Goal: Find specific page/section: Find specific page/section

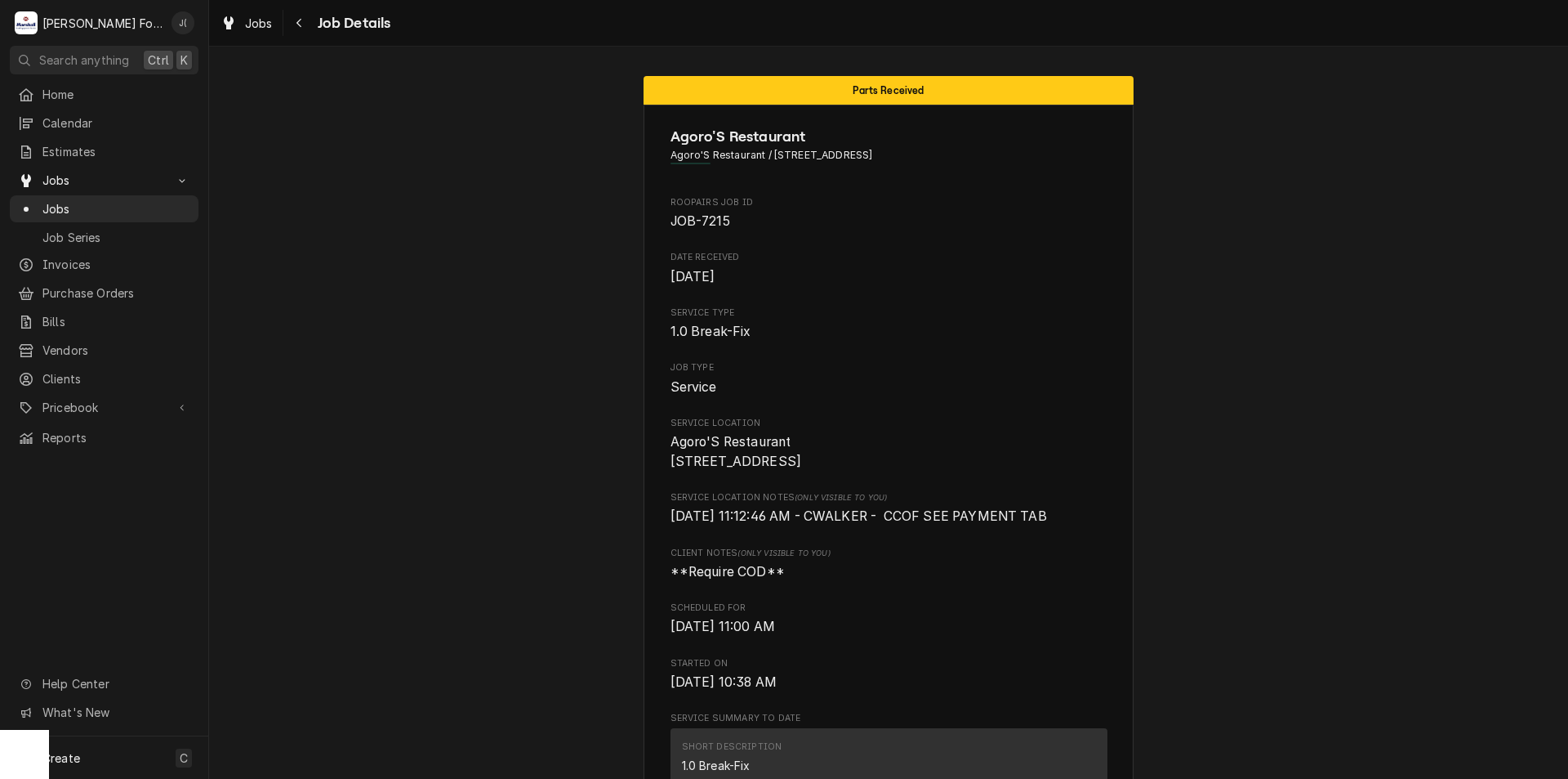
scroll to position [5061, 0]
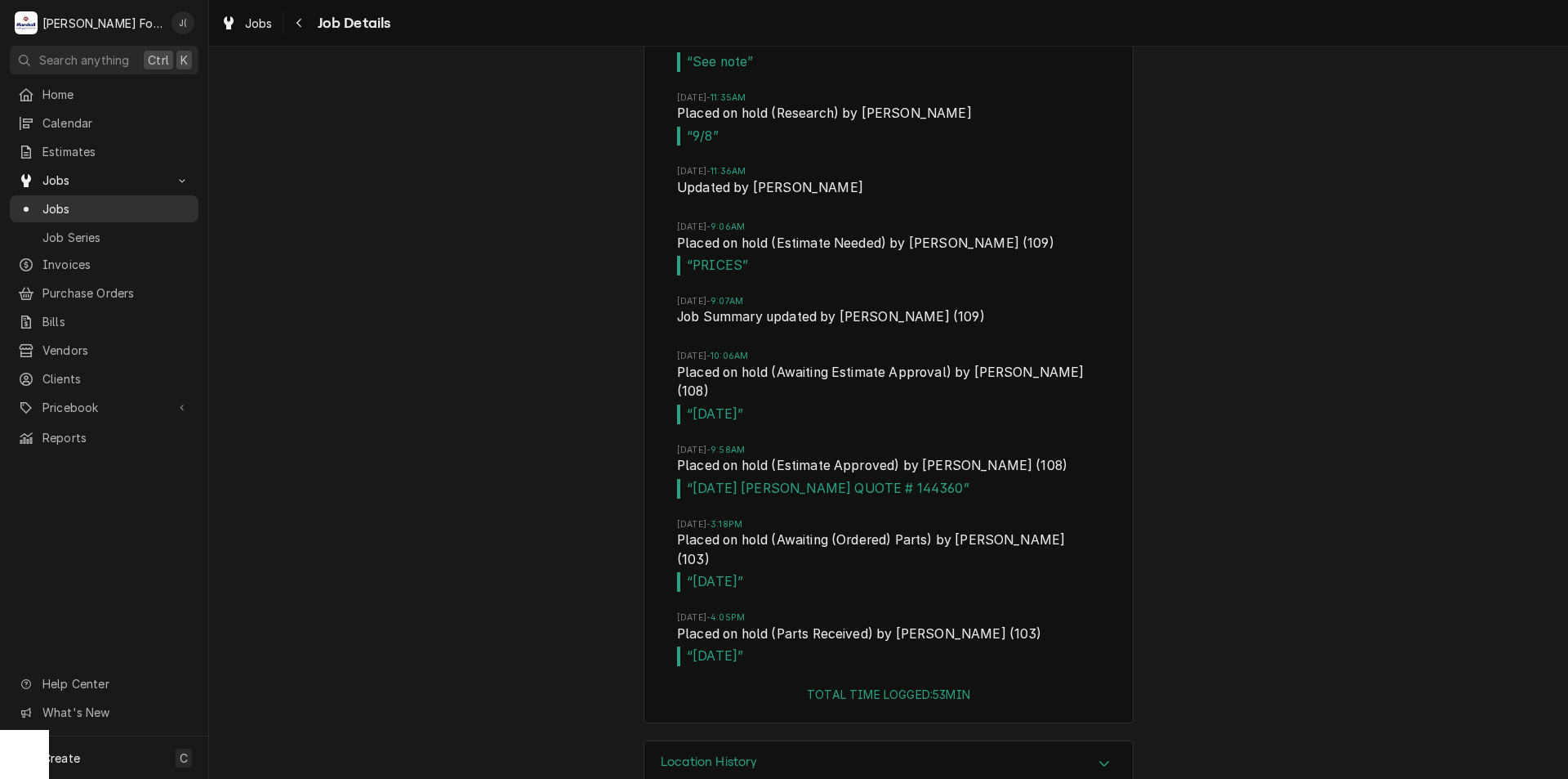
click at [94, 200] on span "Jobs" at bounding box center [117, 208] width 148 height 17
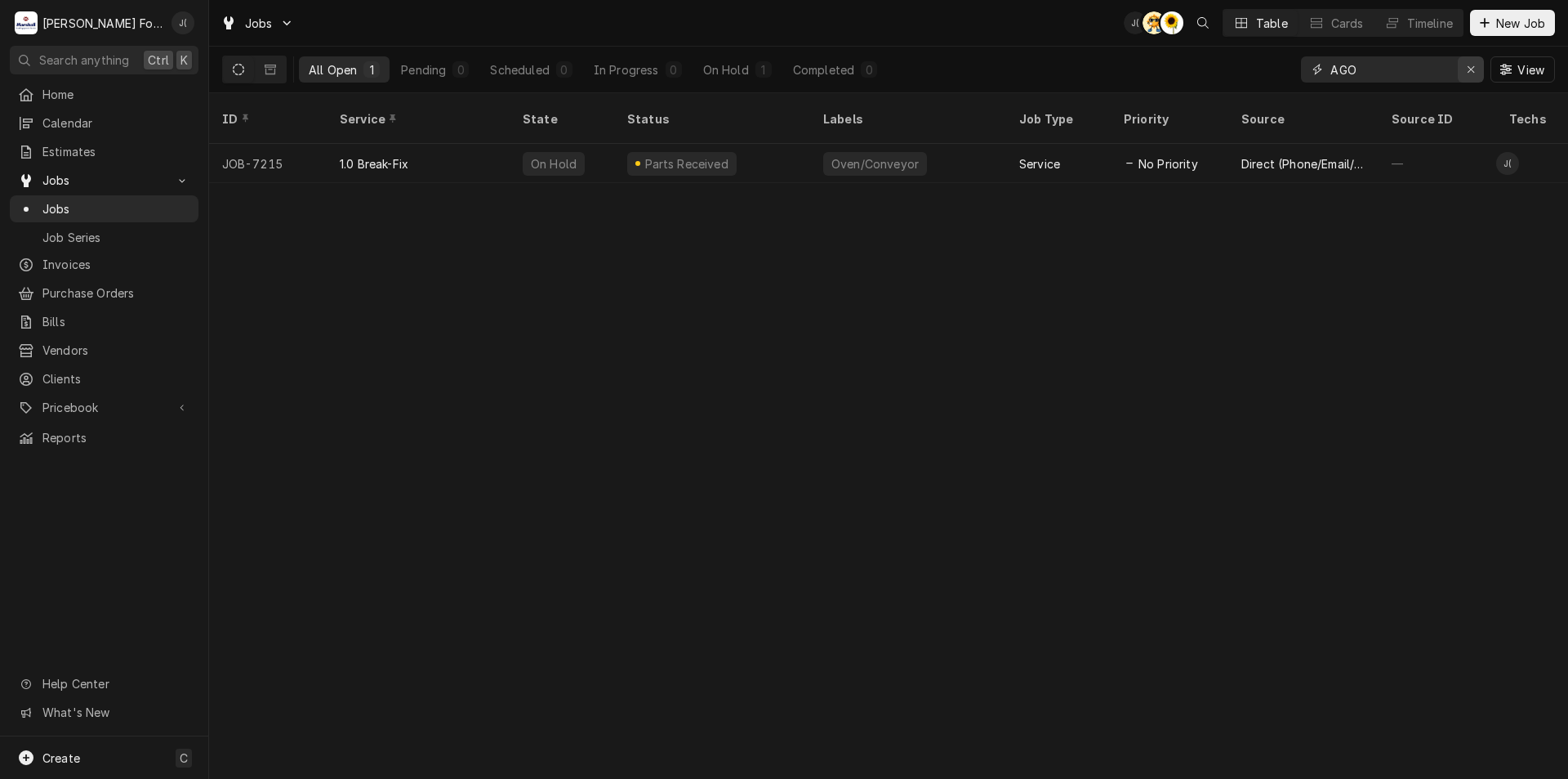
click at [1471, 69] on icon "Erase input" at bounding box center [1471, 70] width 7 height 7
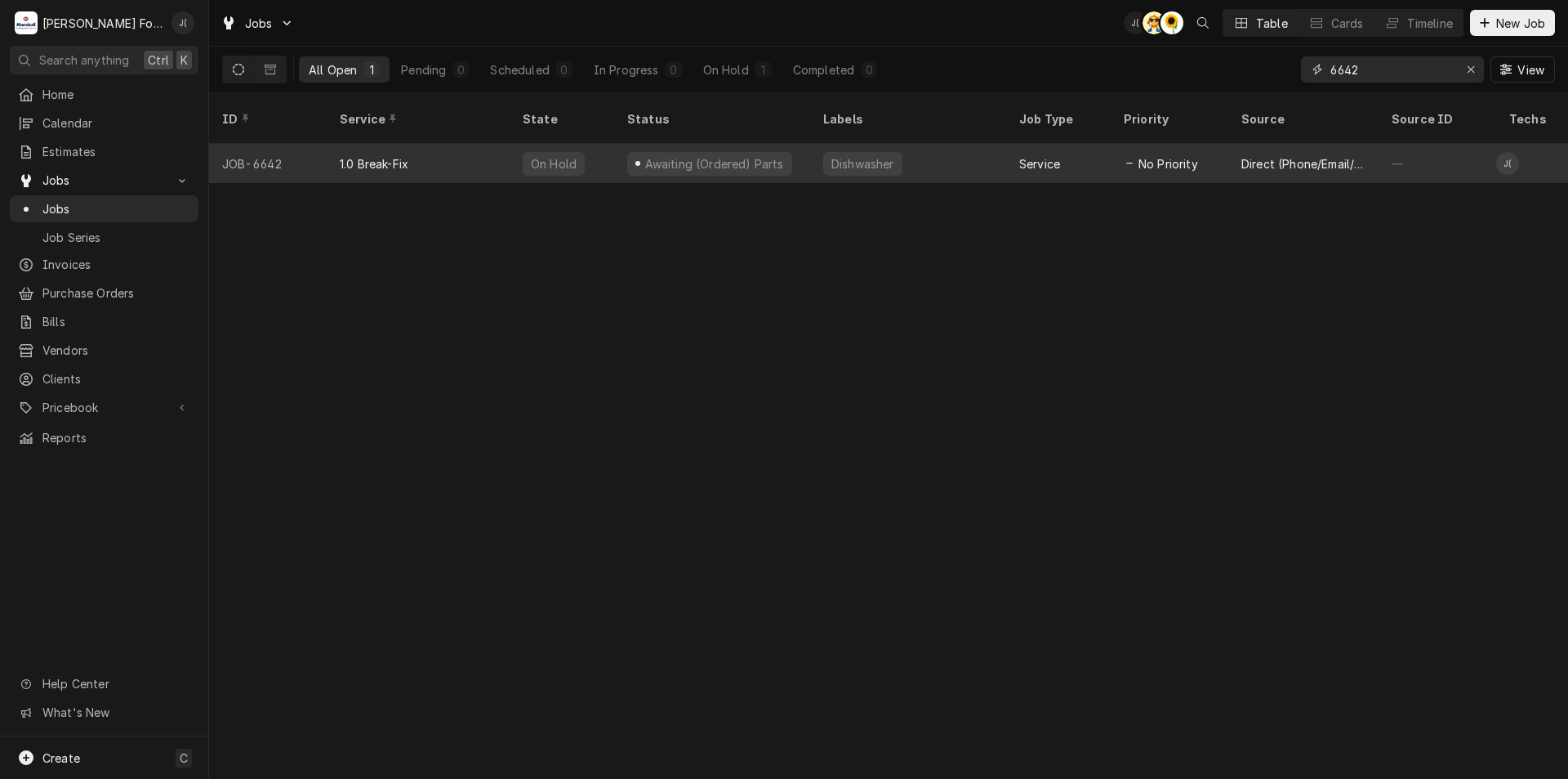
type input "6642"
click at [944, 145] on div "Dishwasher" at bounding box center [908, 163] width 196 height 39
